Goal: Information Seeking & Learning: Find specific fact

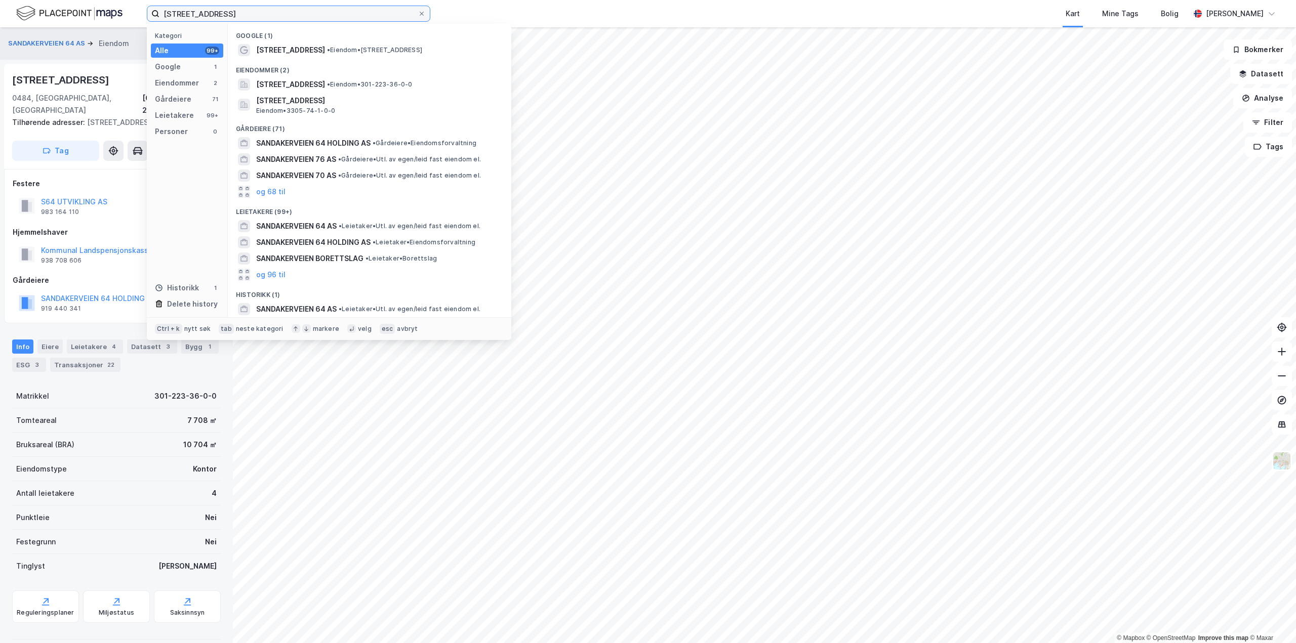
drag, startPoint x: 267, startPoint y: 12, endPoint x: 0, endPoint y: 5, distance: 266.8
click at [0, 5] on div "[STREET_ADDRESS] Kategori Alle 99+ Google 1 Eiendommer 2 Gårdeiere 71 Leietaker…" at bounding box center [648, 13] width 1296 height 27
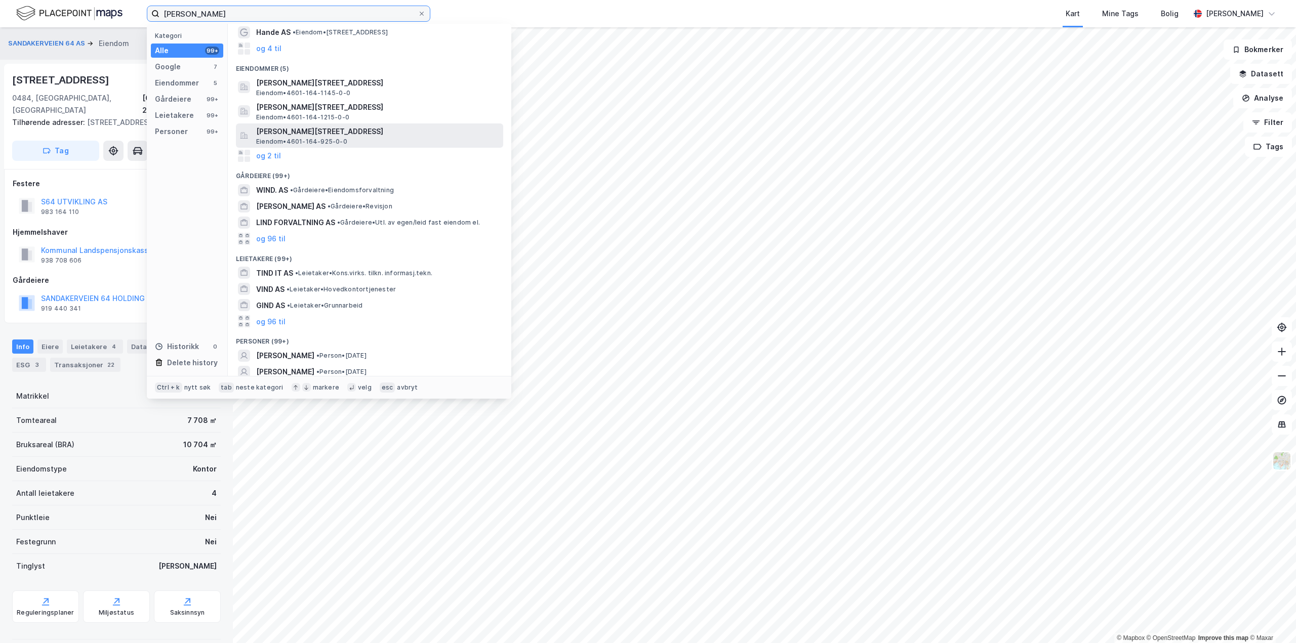
scroll to position [87, 0]
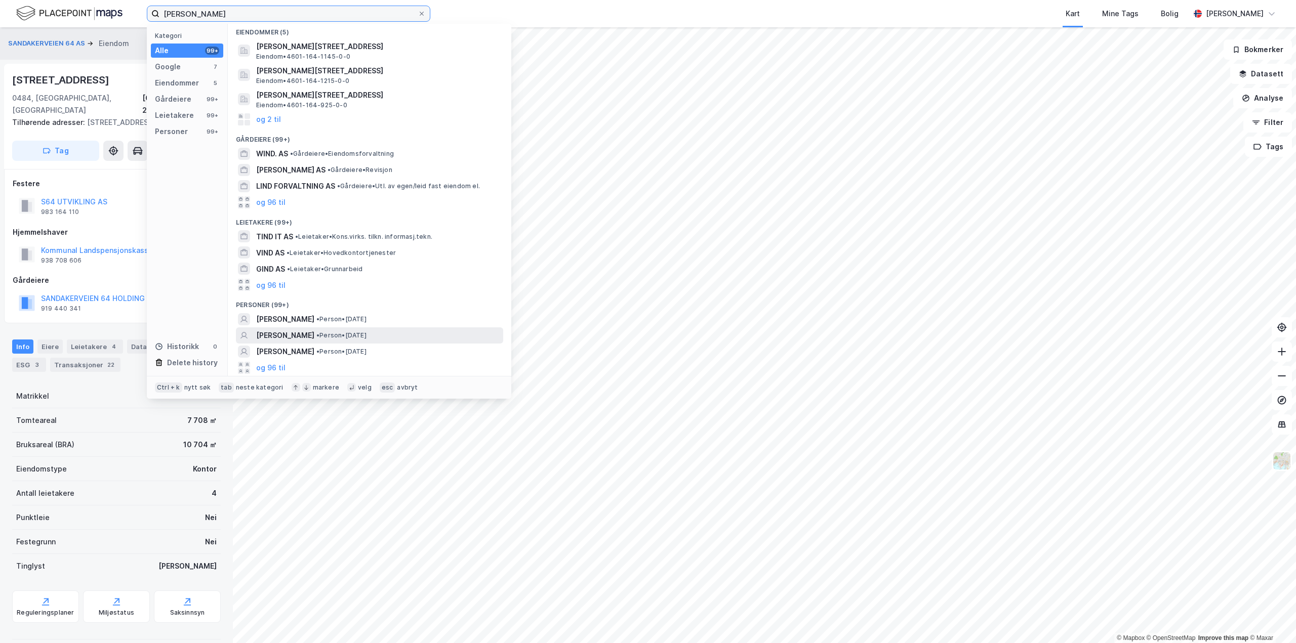
type input "[PERSON_NAME]"
click at [309, 338] on span "[PERSON_NAME]" at bounding box center [285, 335] width 58 height 12
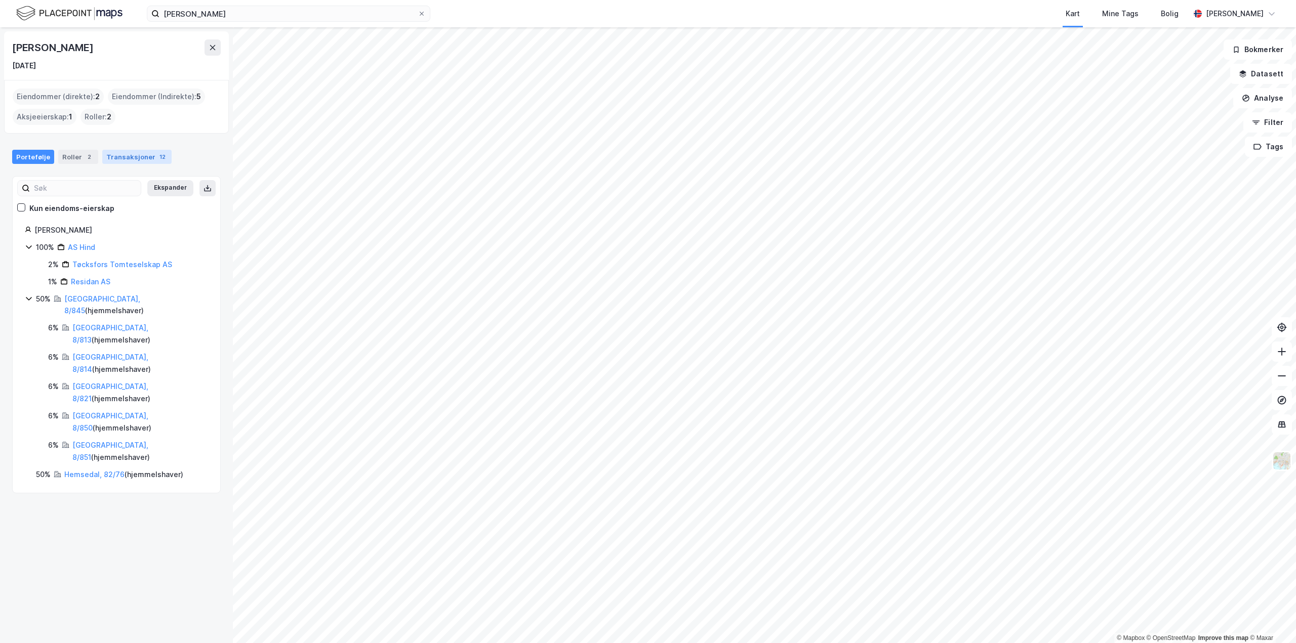
click at [144, 151] on div "Transaksjoner 12" at bounding box center [136, 157] width 69 height 14
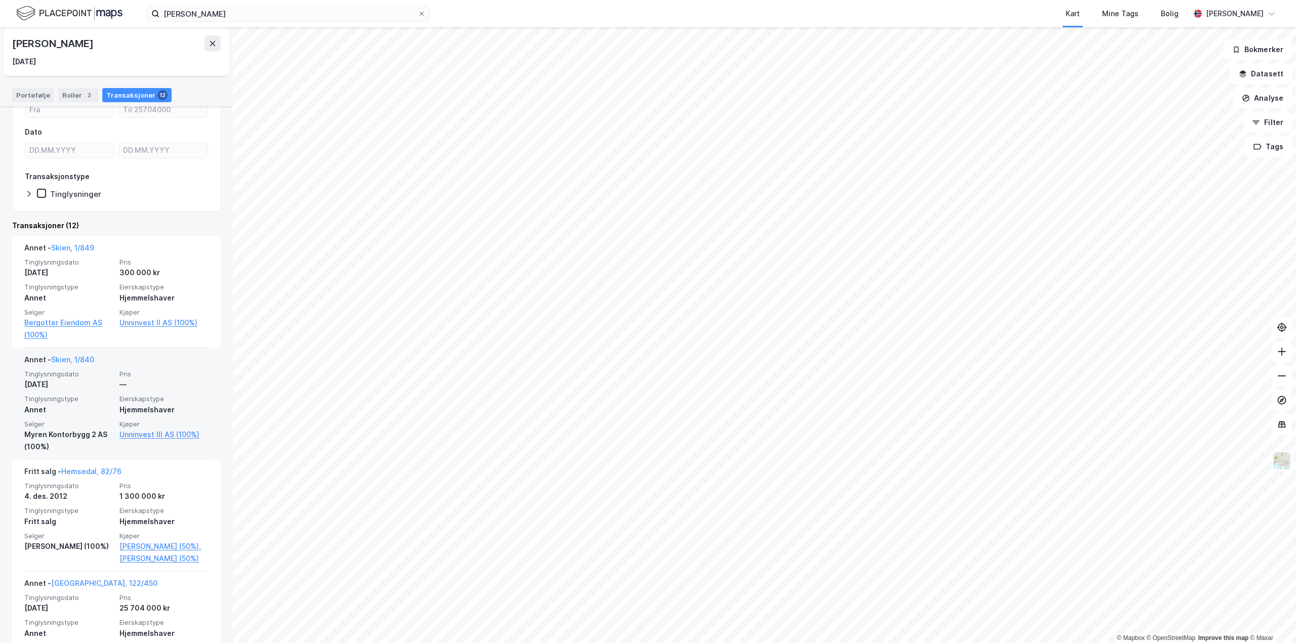
scroll to position [253, 0]
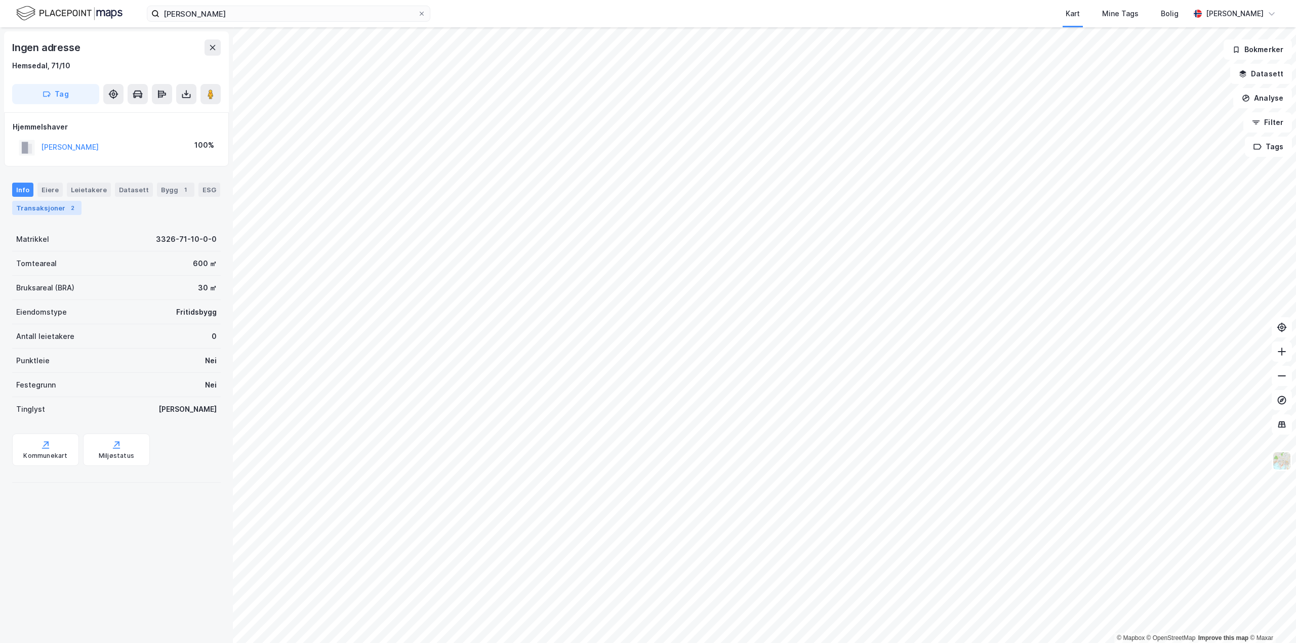
click at [38, 212] on div "Transaksjoner 2" at bounding box center [46, 208] width 69 height 14
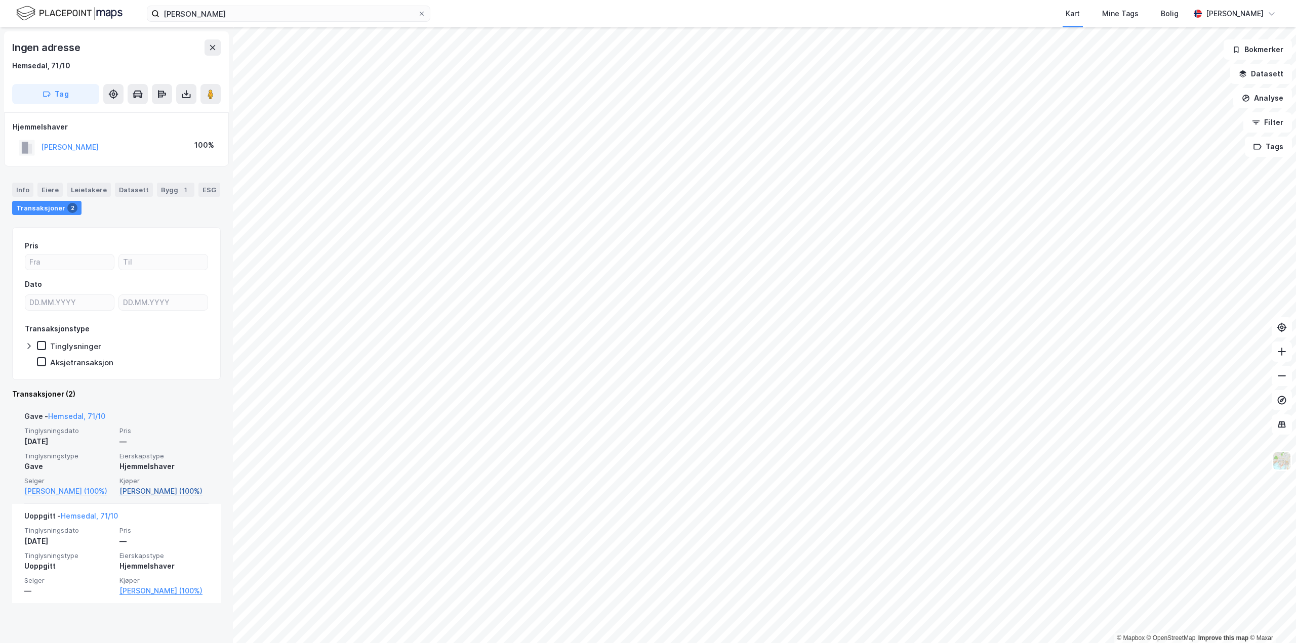
click at [152, 492] on link "[PERSON_NAME] (100%)" at bounding box center [163, 491] width 89 height 12
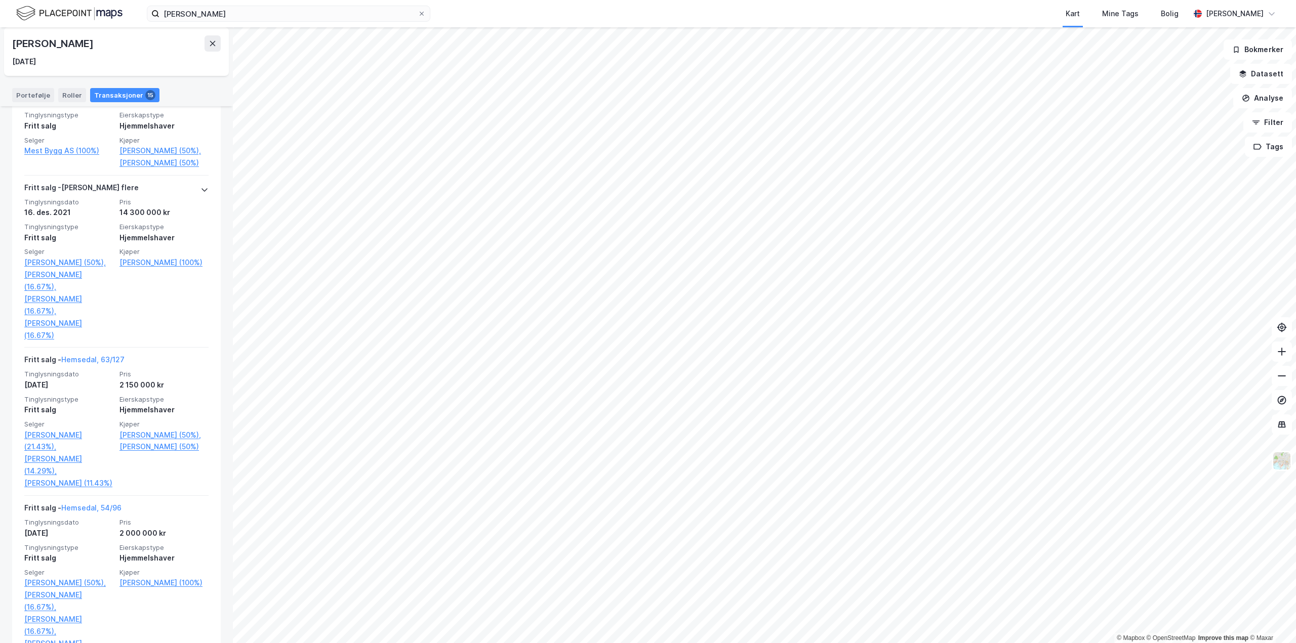
scroll to position [405, 0]
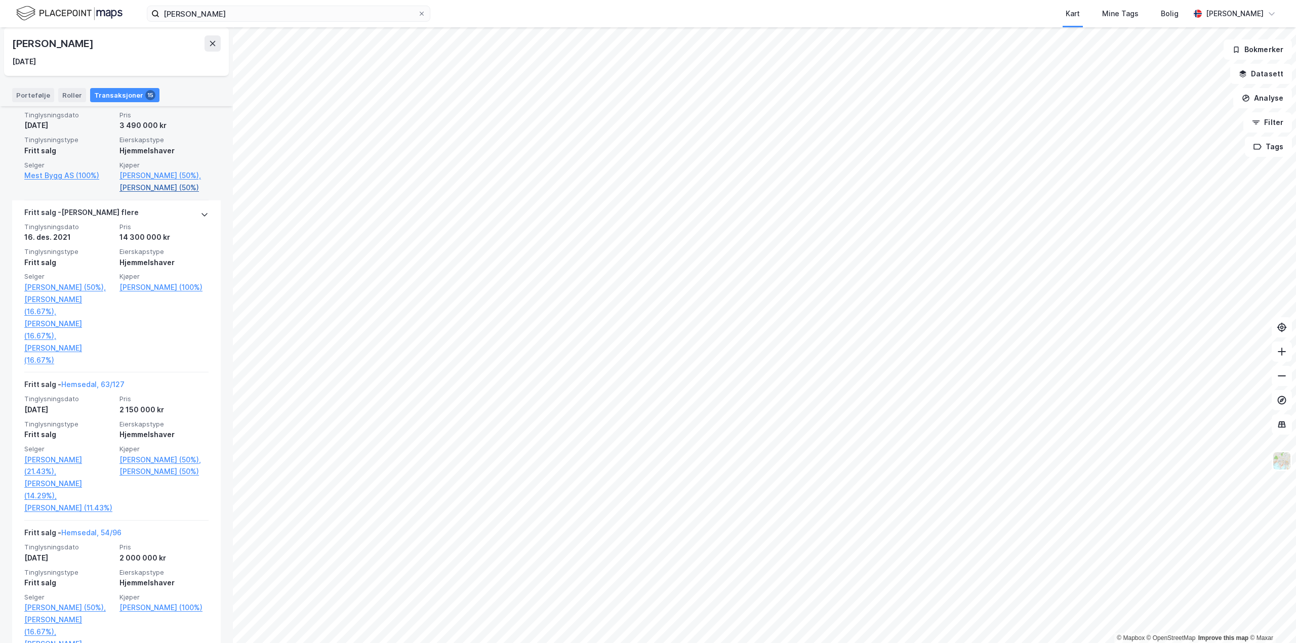
click at [140, 182] on link "[PERSON_NAME] (50%)" at bounding box center [163, 188] width 89 height 12
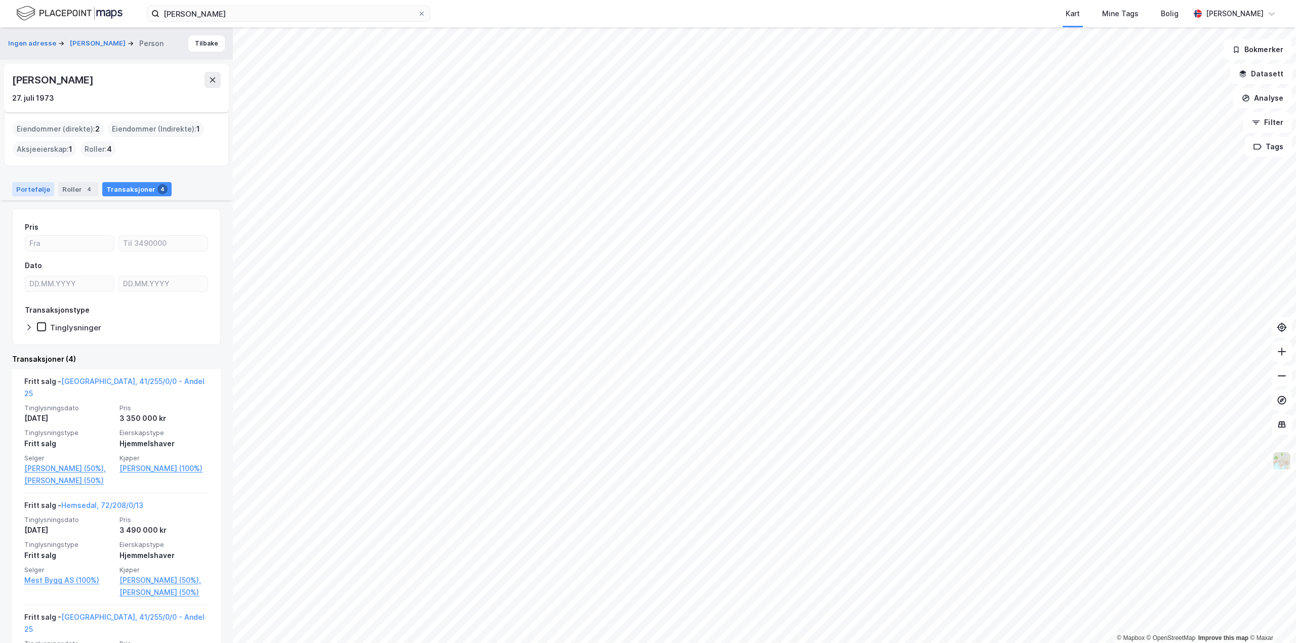
click at [33, 192] on div "Portefølje" at bounding box center [33, 189] width 42 height 14
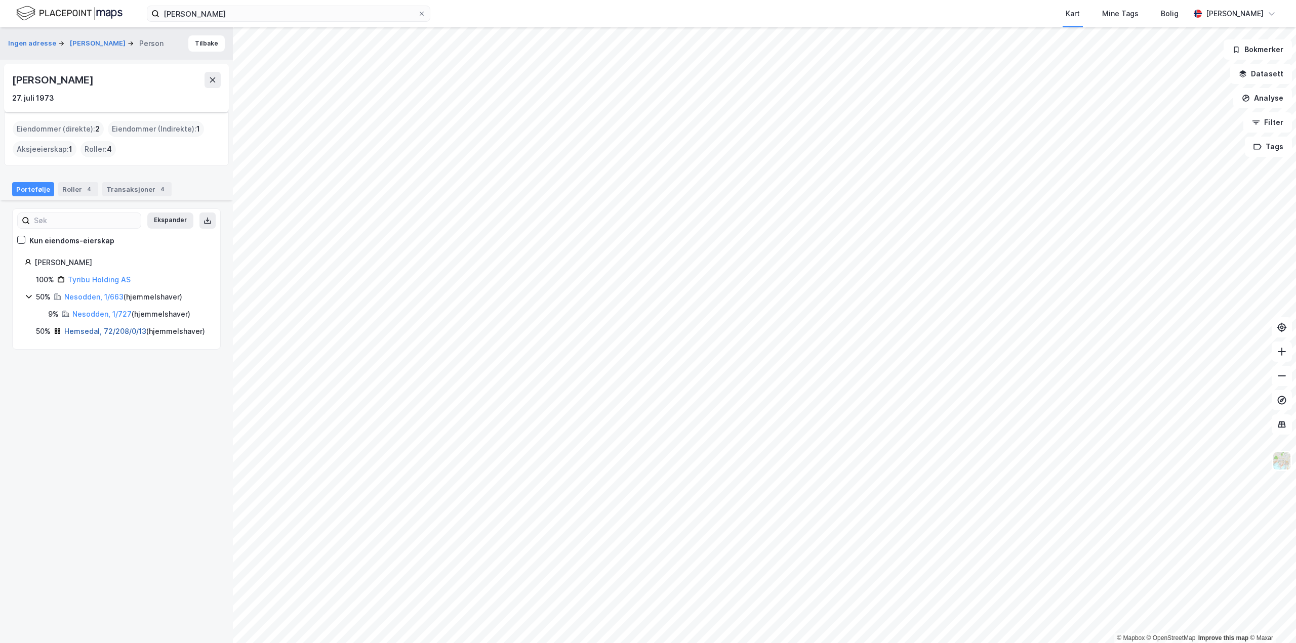
click at [94, 331] on link "Hemsedal, 72/208/0/13" at bounding box center [105, 331] width 82 height 9
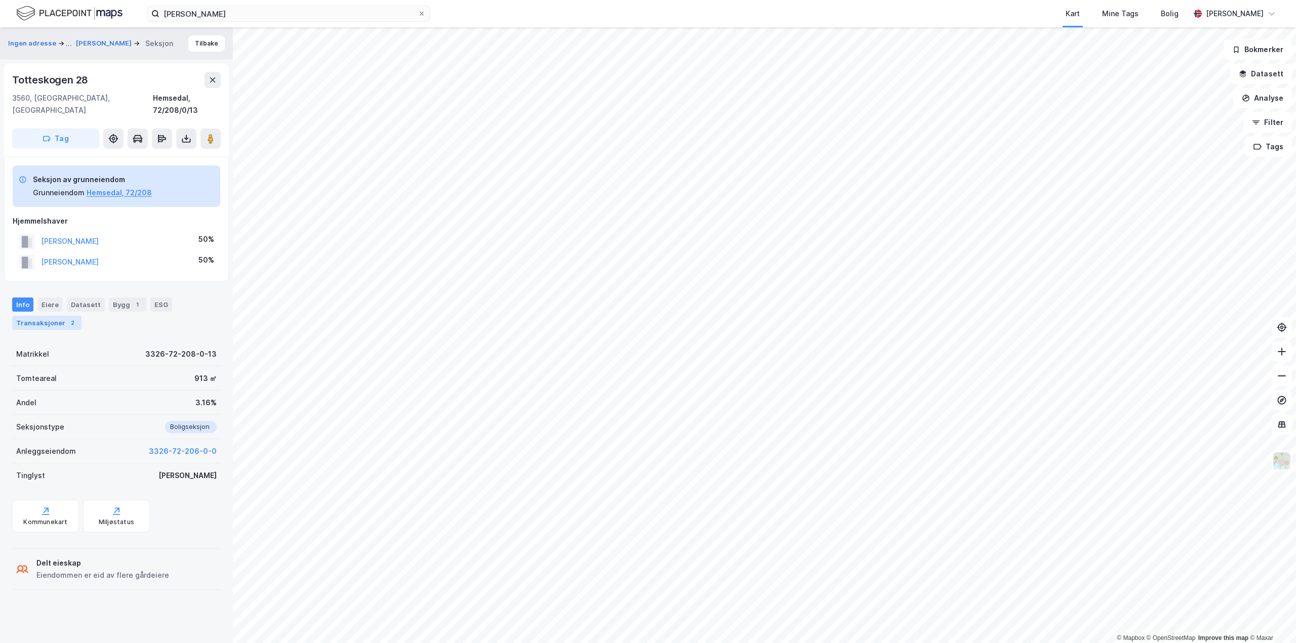
click at [41, 316] on div "Transaksjoner 2" at bounding box center [46, 323] width 69 height 14
